Goal: Participate in discussion

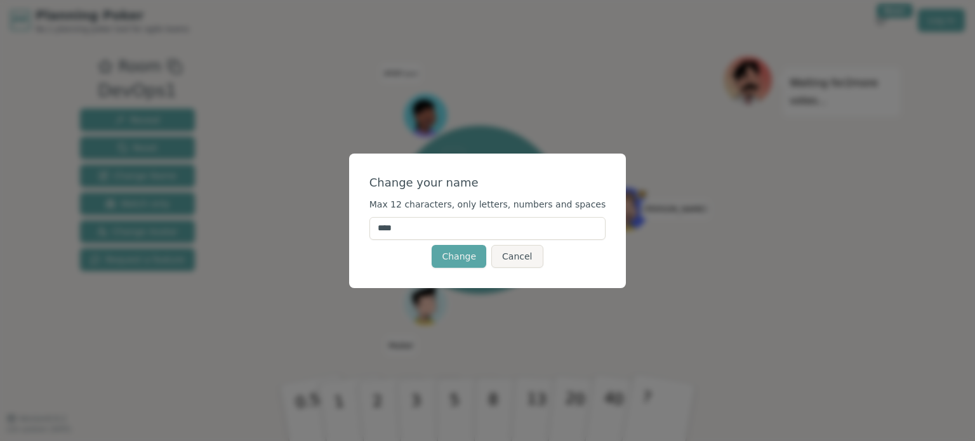
click at [441, 229] on input "****" at bounding box center [488, 228] width 237 height 23
type input "******"
click button "Change" at bounding box center [459, 256] width 55 height 23
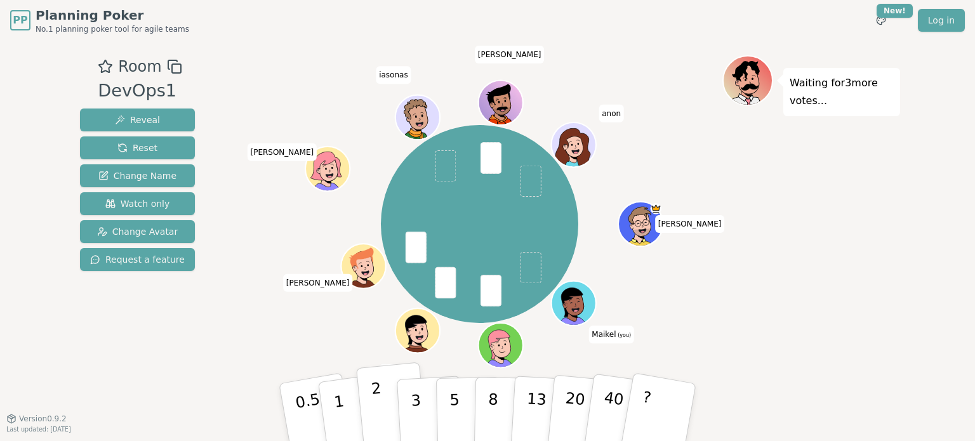
click at [384, 399] on button "2" at bounding box center [392, 413] width 72 height 101
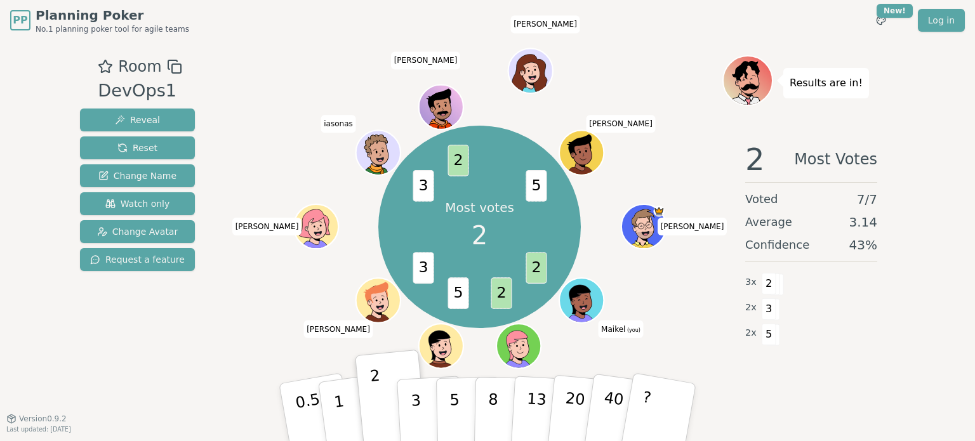
click at [745, 395] on div "Results are in! 2 Most Votes Voted 7 / 7 Average 3.14 Confidence 43 % 3 x 2 2 x…" at bounding box center [812, 229] width 178 height 349
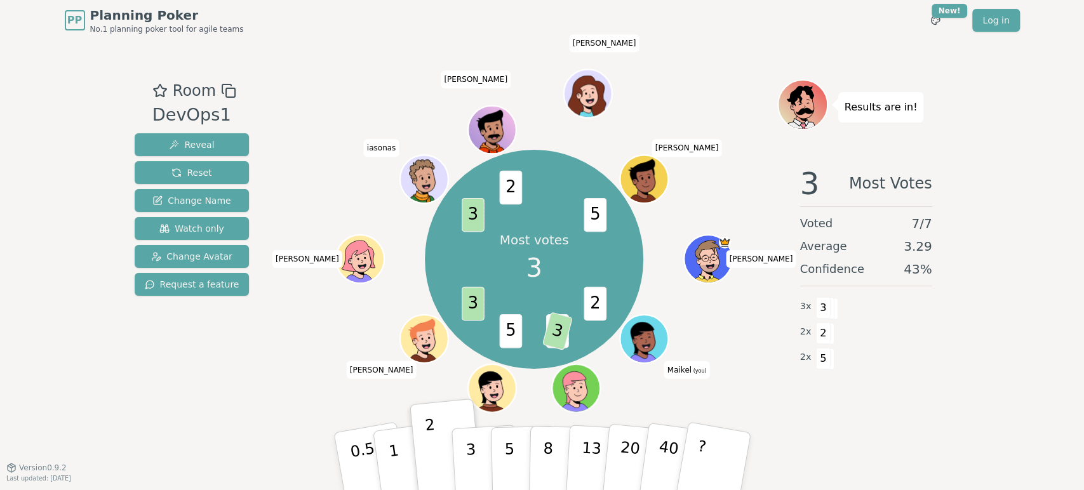
click at [857, 401] on div "3 Most Votes Voted 7 / 7 Average 3.29 Confidence 43 % 3 x 3 2 x 2 2 x 5" at bounding box center [866, 283] width 178 height 254
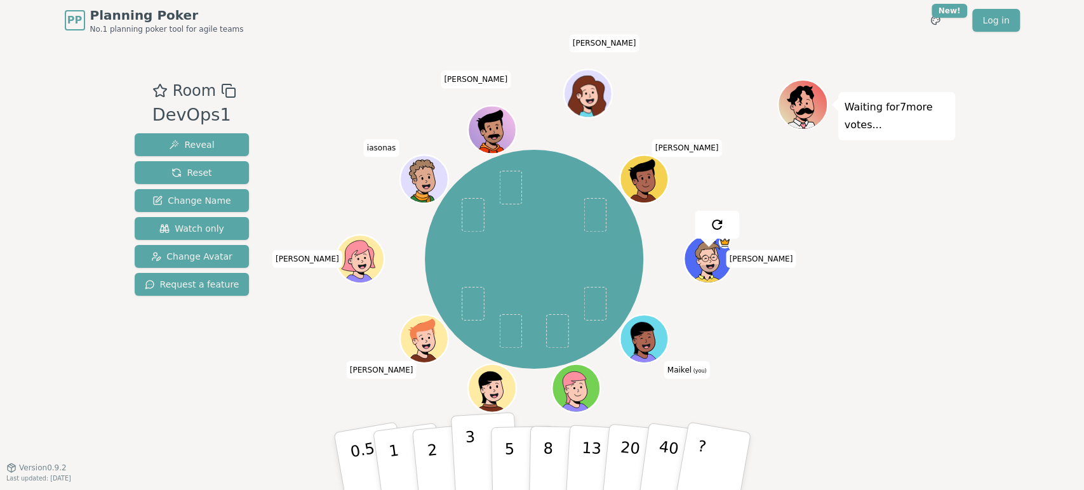
click at [464, 441] on button "3" at bounding box center [484, 461] width 69 height 99
click at [889, 389] on div "Waiting for 5 more votes..." at bounding box center [866, 253] width 178 height 349
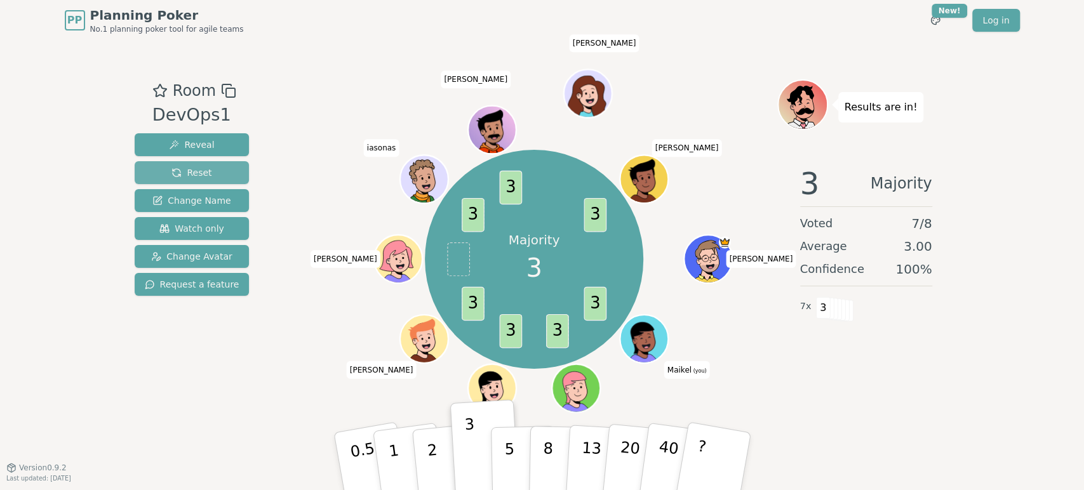
drag, startPoint x: 197, startPoint y: 170, endPoint x: 209, endPoint y: 170, distance: 12.1
click at [196, 170] on span "Reset" at bounding box center [191, 172] width 40 height 13
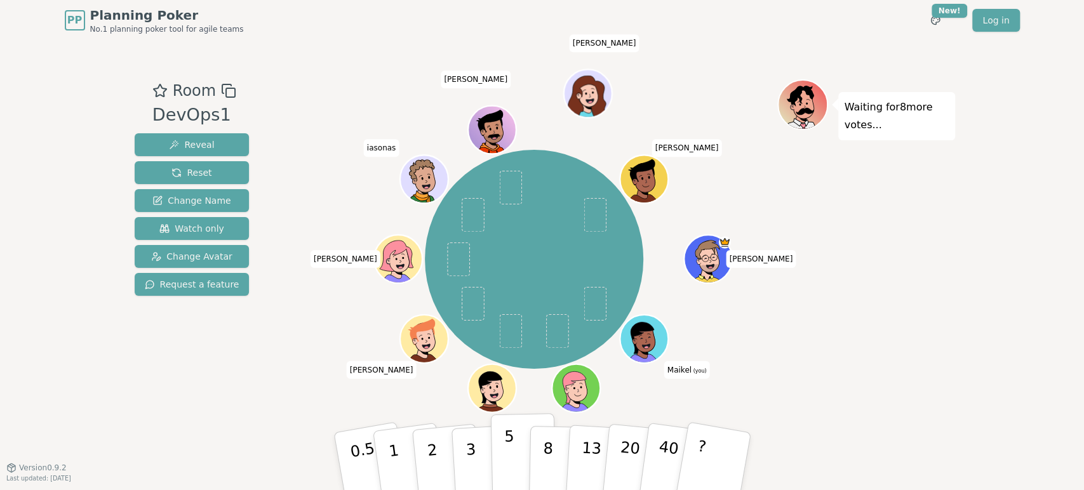
click at [509, 441] on p "5" at bounding box center [509, 461] width 11 height 69
click at [885, 403] on div "Waiting for 7 more votes..." at bounding box center [866, 253] width 178 height 349
click at [549, 441] on p "8" at bounding box center [547, 461] width 11 height 69
click at [502, 441] on button "5" at bounding box center [522, 461] width 65 height 97
click at [481, 441] on button "3" at bounding box center [484, 461] width 69 height 99
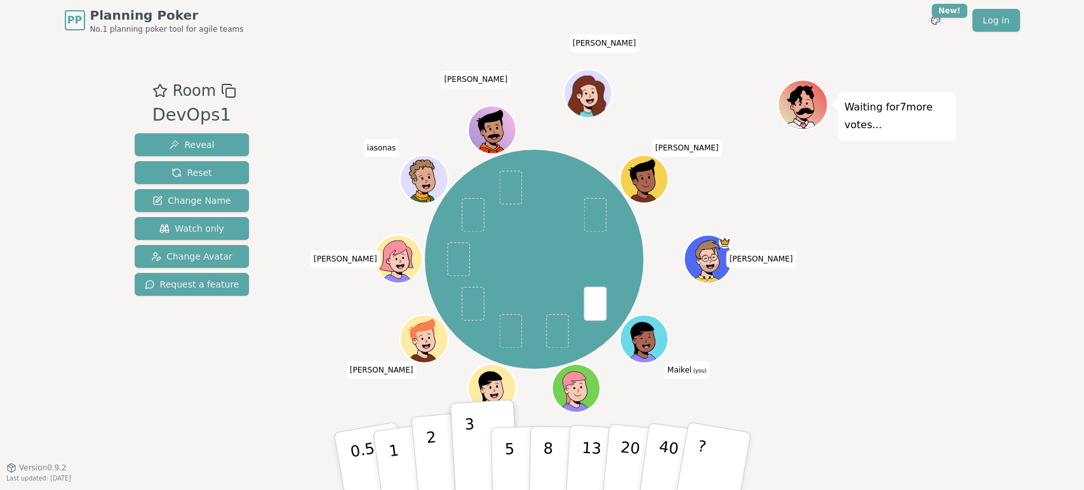
click at [446, 441] on button "2" at bounding box center [446, 461] width 72 height 101
click at [486, 441] on button "3" at bounding box center [484, 461] width 69 height 99
click at [508, 441] on p "5" at bounding box center [509, 461] width 11 height 69
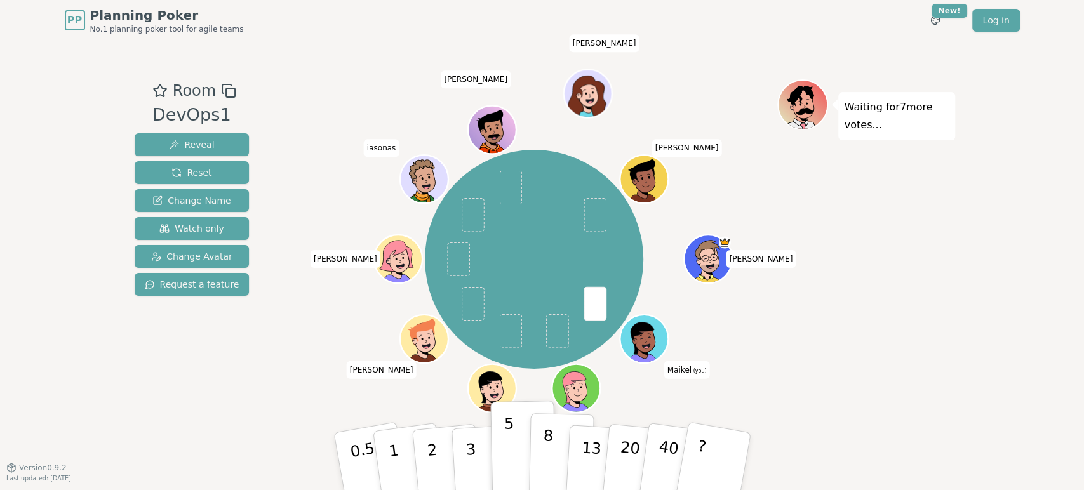
click at [547, 441] on p "8" at bounding box center [547, 461] width 11 height 69
click at [514, 441] on button "5" at bounding box center [522, 461] width 65 height 97
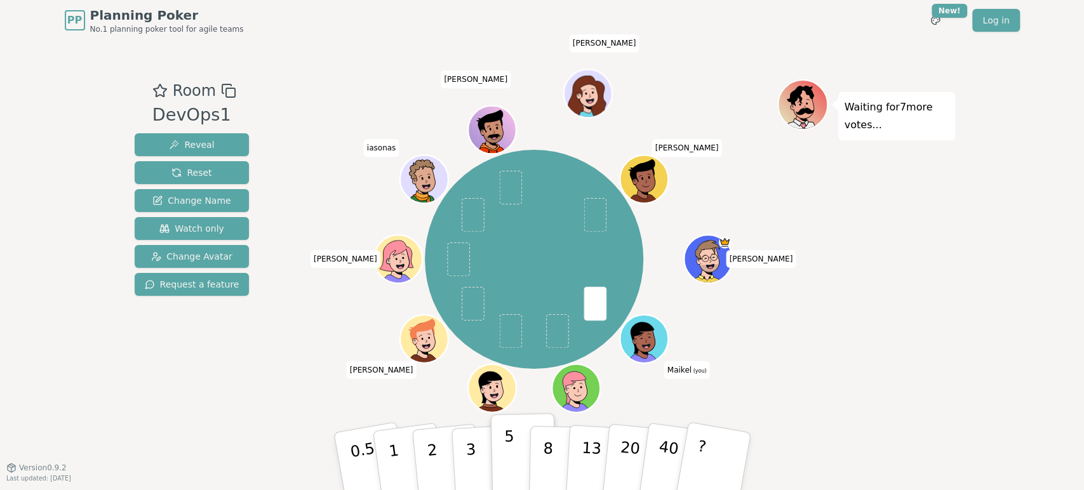
click at [514, 441] on button "5" at bounding box center [522, 461] width 65 height 97
